Goal: Information Seeking & Learning: Check status

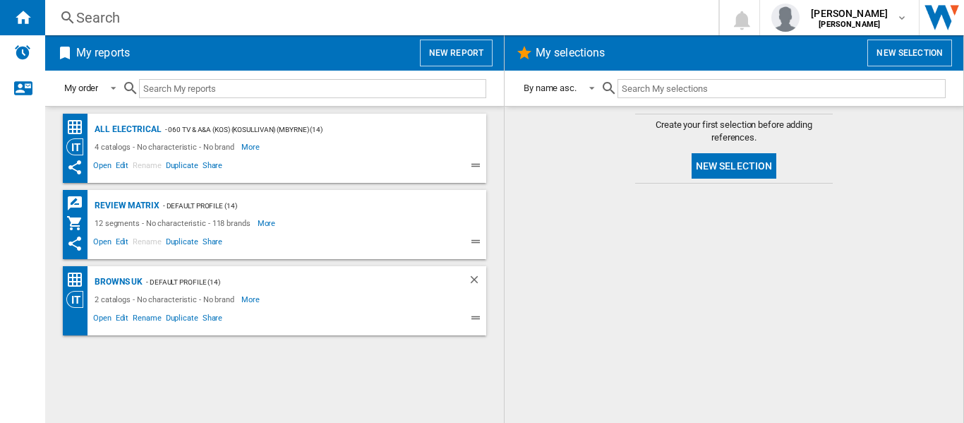
click at [193, 20] on div "Search" at bounding box center [378, 18] width 605 height 20
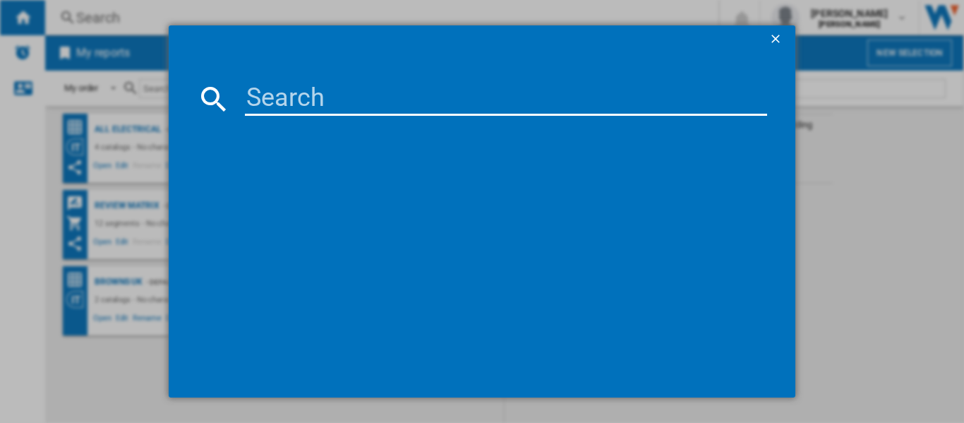
click at [267, 99] on input at bounding box center [506, 99] width 522 height 34
paste input "SRSXV500B.CEL"
type input "SRSXV500B"
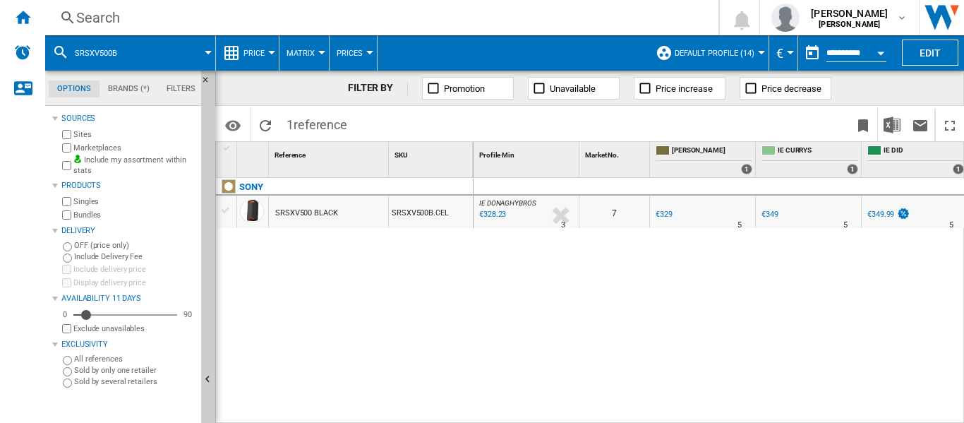
click at [596, 209] on div "7" at bounding box center [614, 211] width 70 height 32
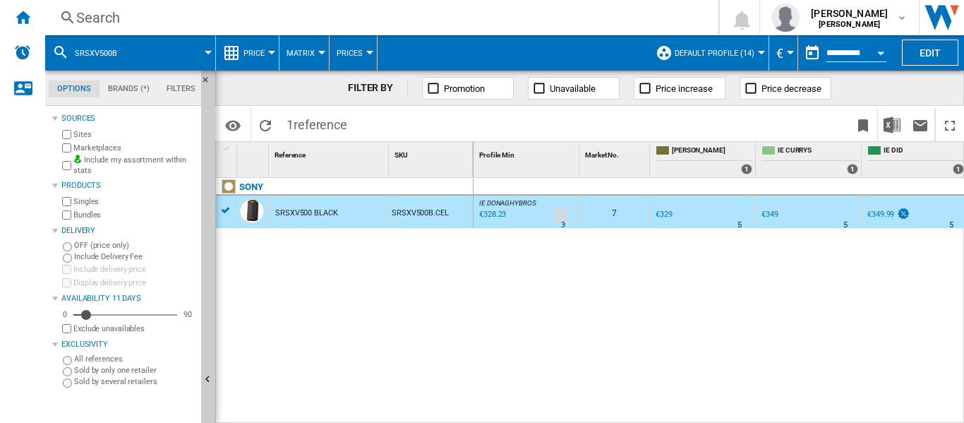
click at [878, 52] on div "Open calendar" at bounding box center [880, 54] width 7 height 4
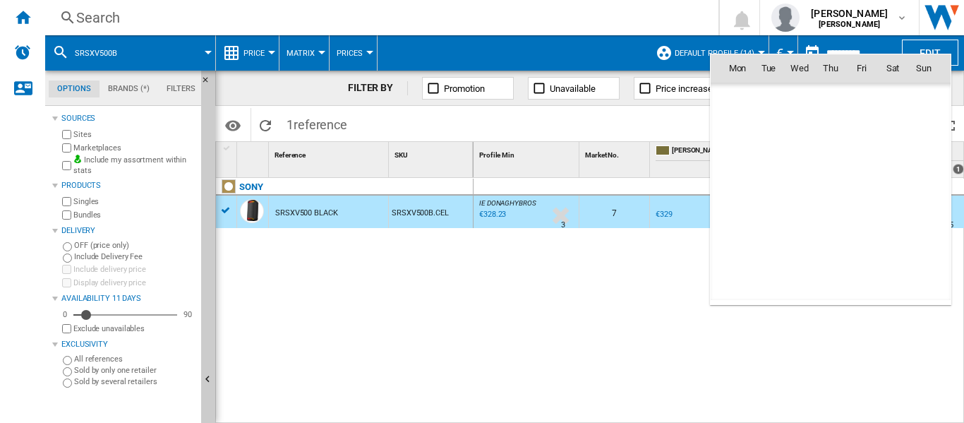
scroll to position [6731, 0]
click at [610, 311] on div at bounding box center [482, 211] width 964 height 423
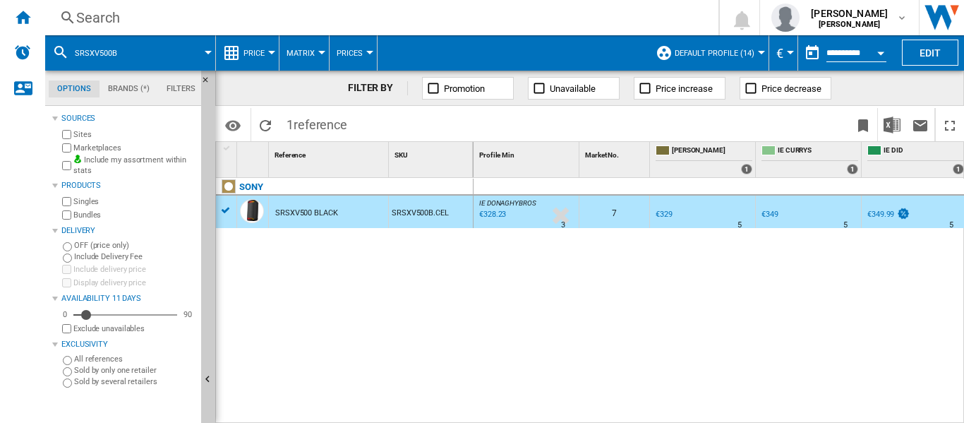
click at [754, 55] on button "Default profile (14)" at bounding box center [718, 52] width 87 height 35
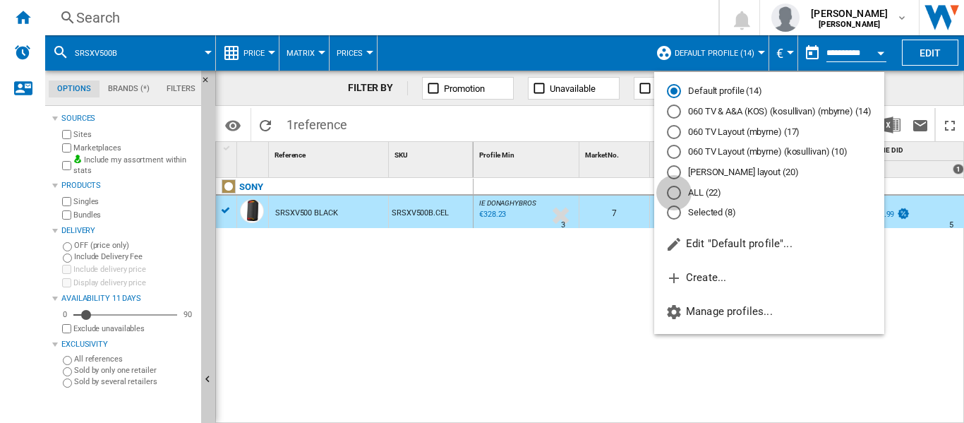
click at [668, 191] on div "ALL (22)" at bounding box center [674, 193] width 14 height 14
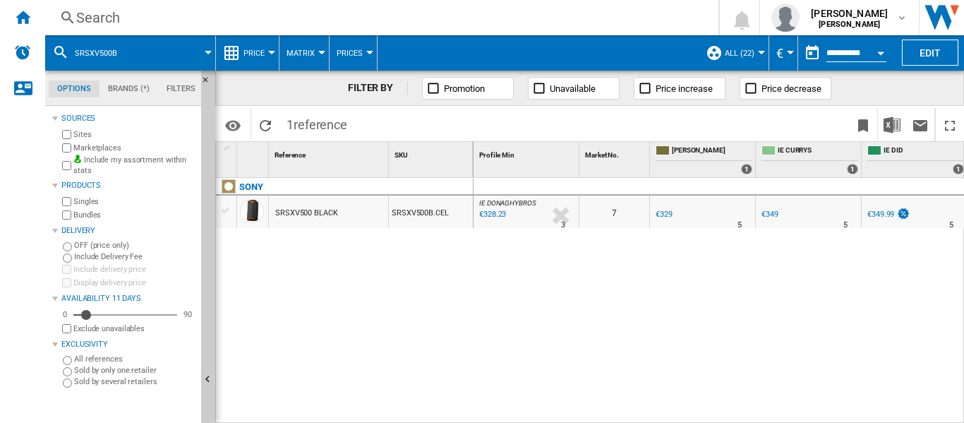
click at [320, 52] on div at bounding box center [321, 53] width 7 height 4
click at [275, 54] on md-backdrop at bounding box center [482, 211] width 964 height 423
click at [270, 52] on div at bounding box center [271, 53] width 7 height 4
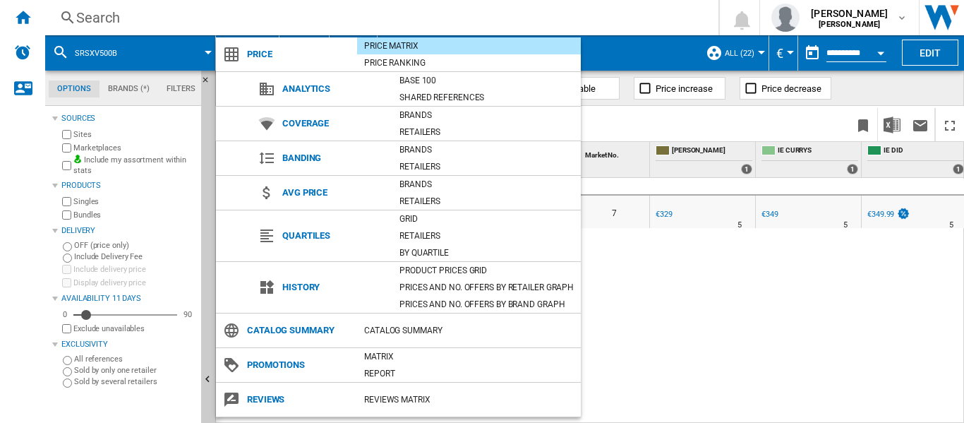
click at [385, 23] on md-backdrop at bounding box center [482, 211] width 964 height 423
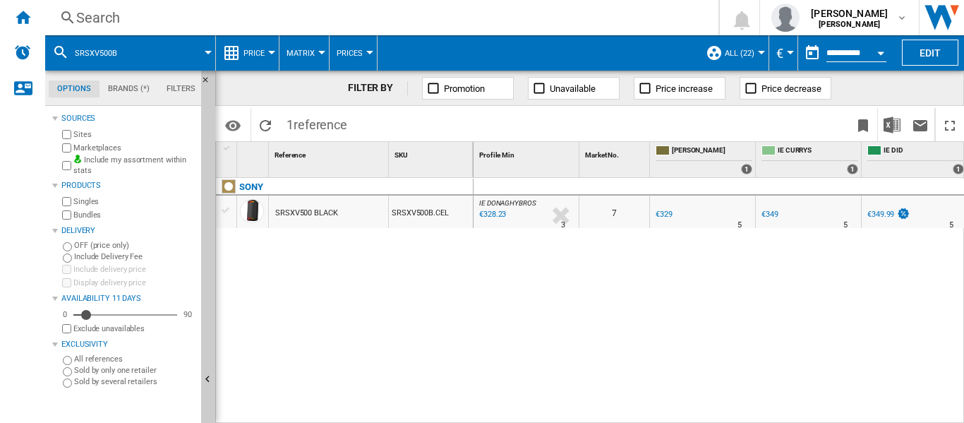
click at [367, 54] on div at bounding box center [369, 53] width 7 height 4
click at [419, 49] on md-backdrop at bounding box center [482, 211] width 964 height 423
click at [838, 54] on input "**********" at bounding box center [856, 55] width 60 height 13
click at [876, 55] on button "Open calendar" at bounding box center [880, 50] width 25 height 25
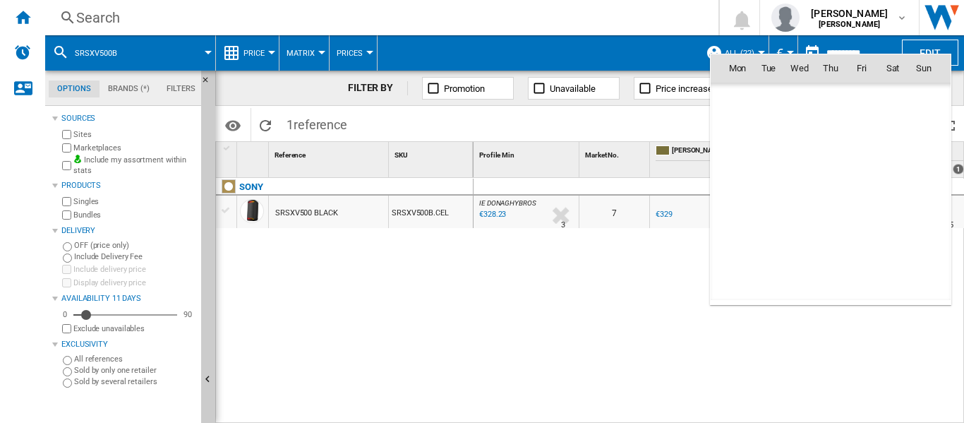
scroll to position [6731, 0]
click at [823, 125] on span "7" at bounding box center [830, 130] width 28 height 28
type input "**********"
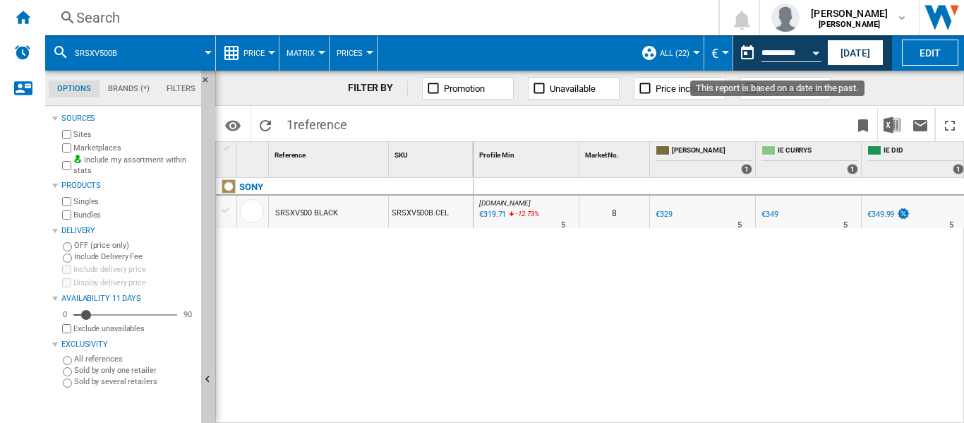
click at [818, 52] on div "Open calendar" at bounding box center [815, 54] width 7 height 4
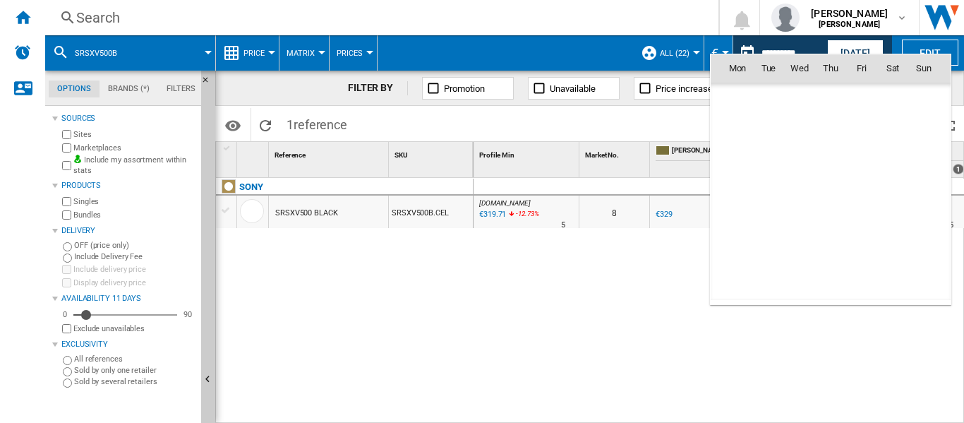
scroll to position [6731, 0]
click at [862, 87] on span "1" at bounding box center [861, 99] width 28 height 28
type input "**********"
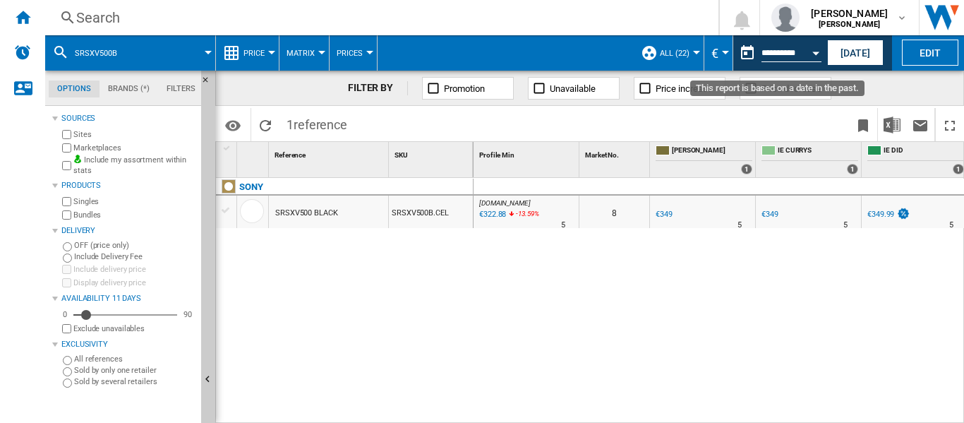
click at [813, 52] on div "Open calendar" at bounding box center [815, 54] width 7 height 4
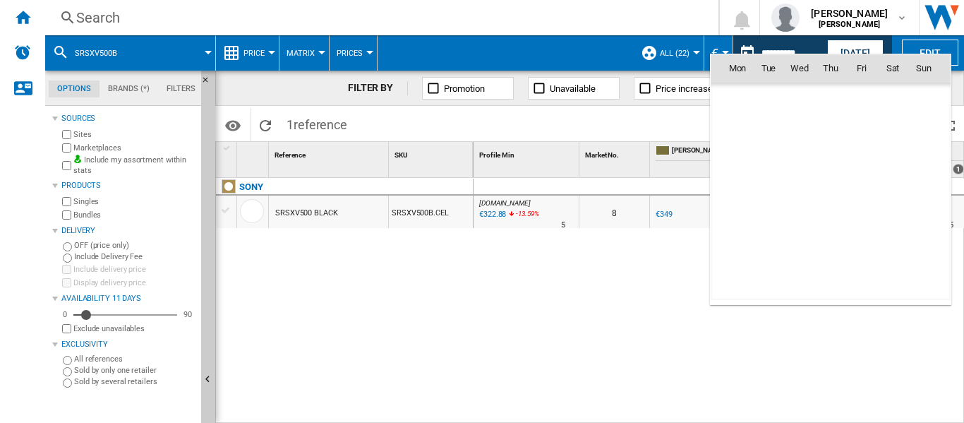
scroll to position [6731, 0]
click at [758, 90] on td "[DATE]" at bounding box center [763, 99] width 104 height 32
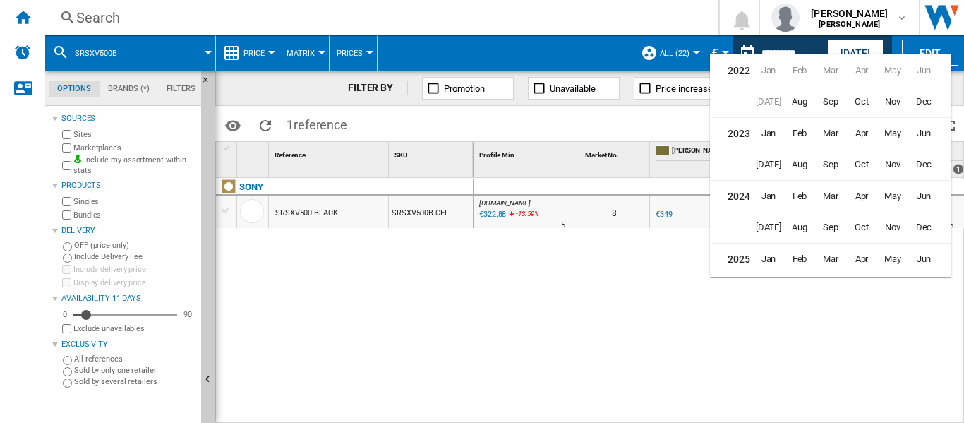
scroll to position [35, 0]
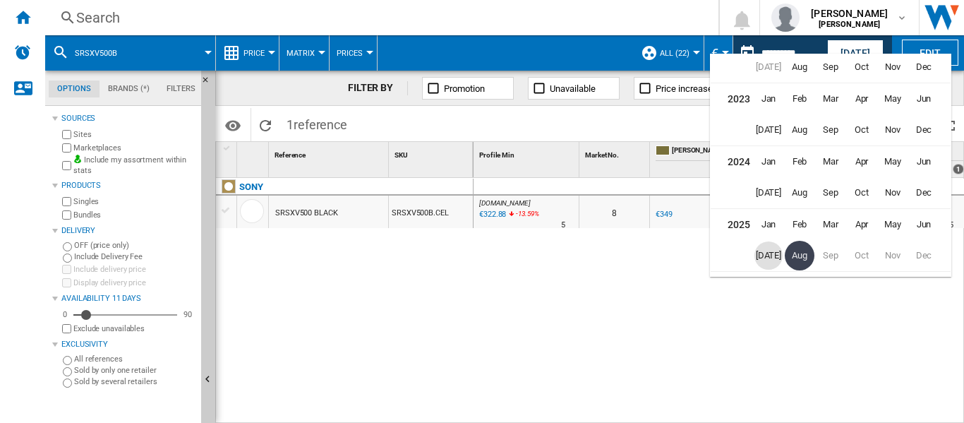
click at [763, 246] on span "[DATE]" at bounding box center [768, 255] width 28 height 28
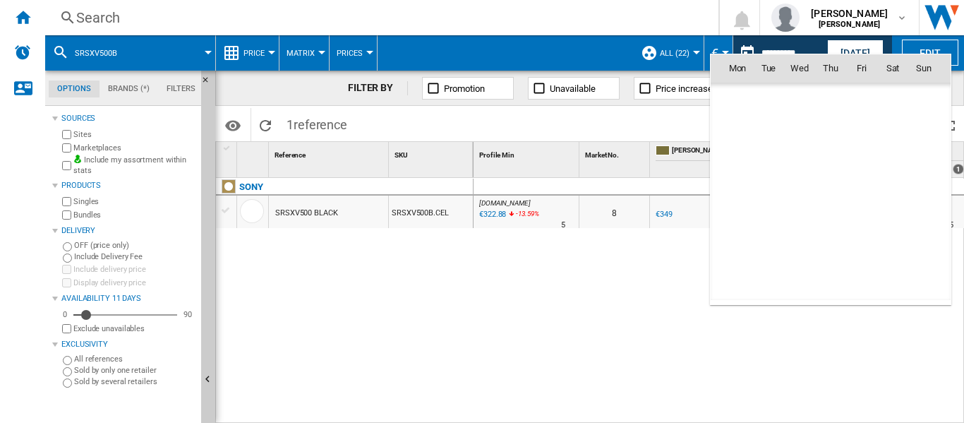
scroll to position [6544, 0]
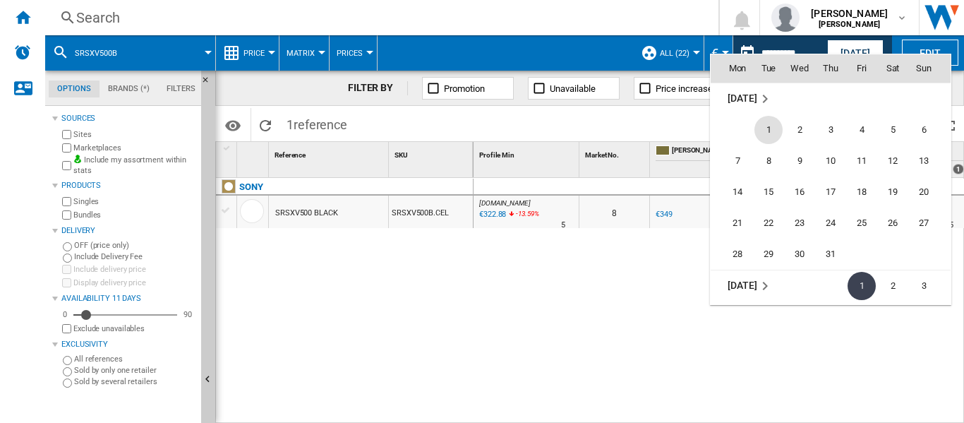
click at [771, 136] on span "1" at bounding box center [768, 130] width 28 height 28
type input "**********"
